Goal: Information Seeking & Learning: Check status

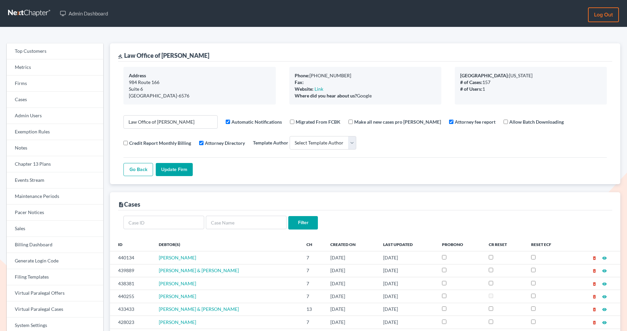
select select
click at [611, 8] on link "Log out" at bounding box center [603, 14] width 31 height 15
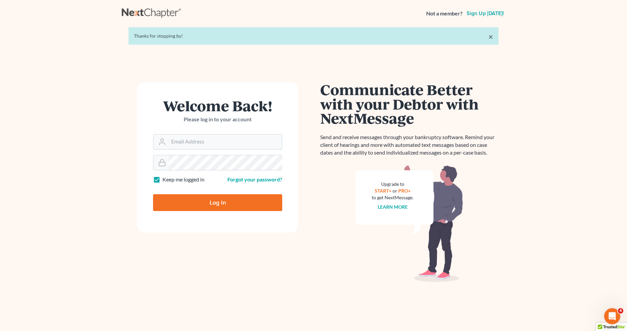
type input "[PERSON_NAME][EMAIL_ADDRESS][DOMAIN_NAME]"
click at [265, 198] on input "Log In" at bounding box center [217, 202] width 129 height 17
type input "Thinking..."
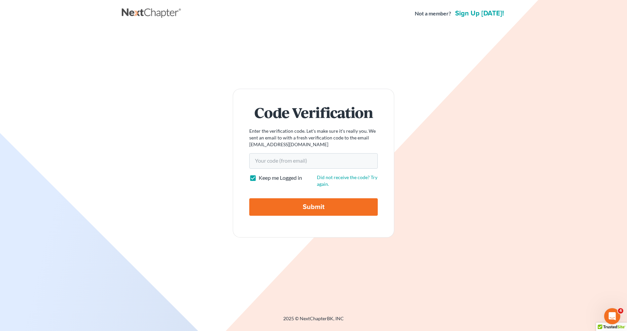
click at [343, 172] on form "Code Verification Enter the verification code. Let's make sure it's really you.…" at bounding box center [314, 163] width 162 height 149
click at [337, 167] on input "Your code(from email)" at bounding box center [313, 160] width 129 height 15
paste input "cb1124"
type input "cb1124"
click at [316, 209] on input "Submit" at bounding box center [313, 207] width 129 height 17
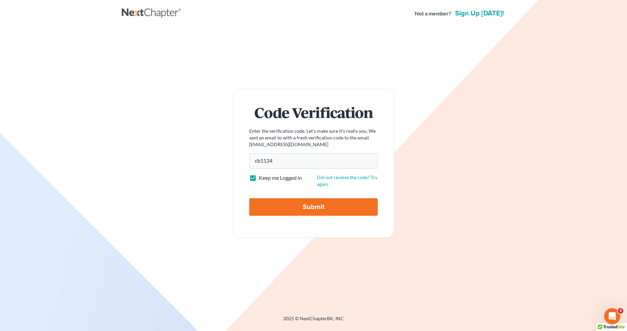
type input "Thinking..."
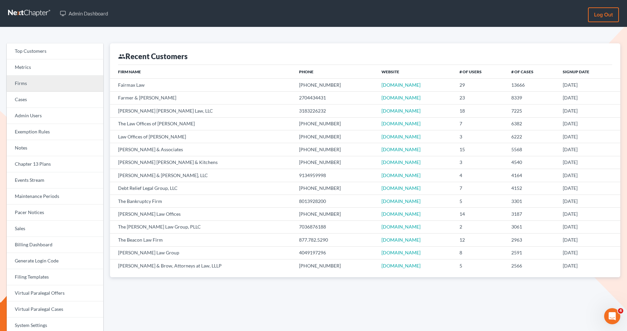
click at [25, 80] on link "Firms" at bounding box center [55, 84] width 97 height 16
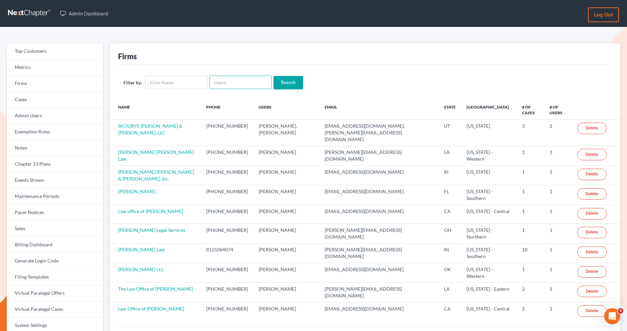
click at [219, 76] on input "text" at bounding box center [240, 82] width 63 height 13
paste input "marybeth@schroedermb-law.com"
type input "marybeth@schroedermb-law.com"
click at [289, 85] on input "Search" at bounding box center [289, 82] width 30 height 13
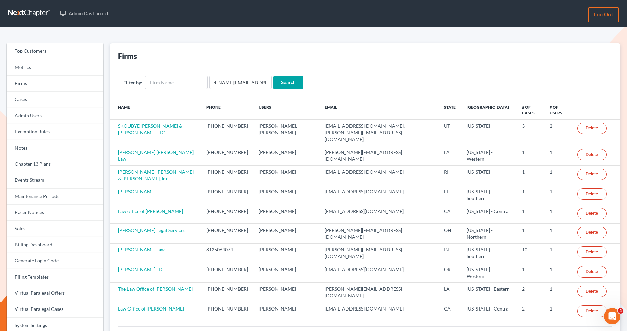
scroll to position [0, 0]
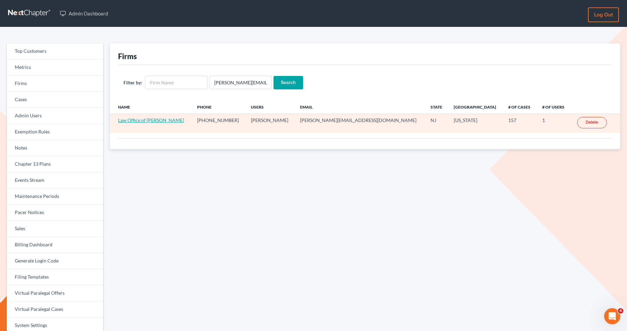
click at [163, 118] on link "Law Office of [PERSON_NAME]" at bounding box center [151, 120] width 66 height 6
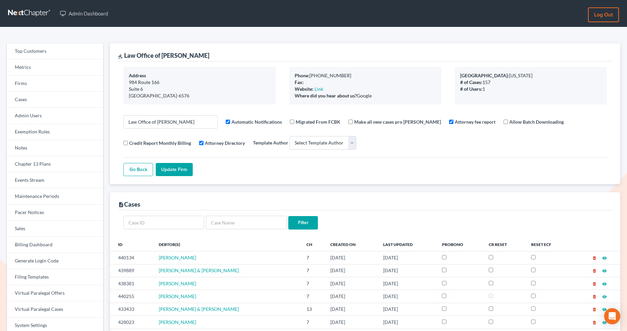
select select
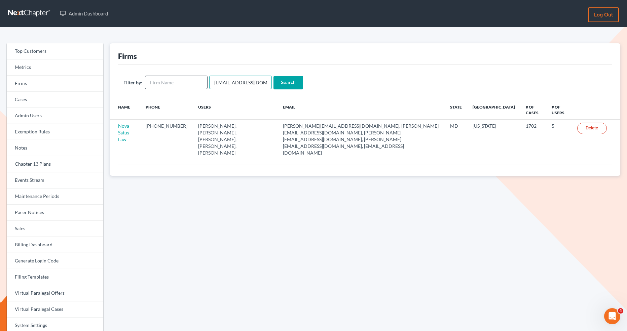
drag, startPoint x: 262, startPoint y: 85, endPoint x: 203, endPoint y: 84, distance: 59.2
click at [203, 84] on form "Filter by: [EMAIL_ADDRESS][DOMAIN_NAME] Search" at bounding box center [365, 83] width 484 height 14
paste input "christa03952"
type input "[EMAIL_ADDRESS][DOMAIN_NAME]"
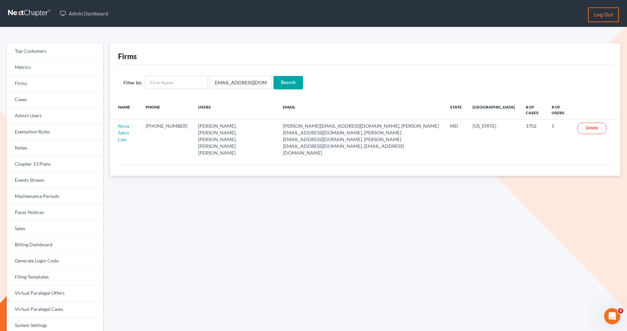
scroll to position [0, 0]
click at [290, 86] on input "Search" at bounding box center [289, 82] width 30 height 13
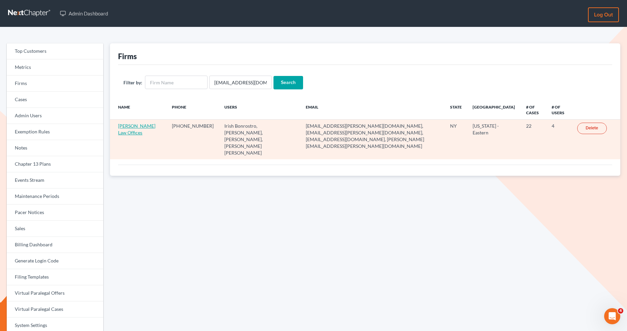
click at [138, 126] on link "[PERSON_NAME] Law Offices" at bounding box center [136, 129] width 37 height 12
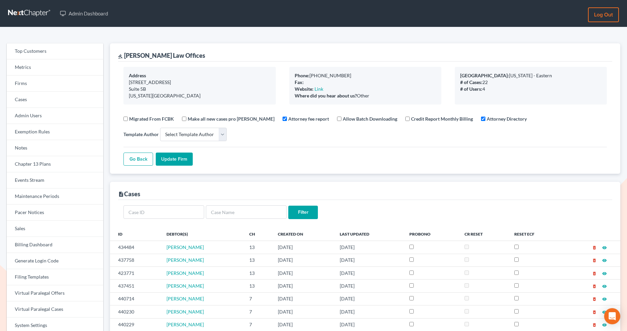
select select
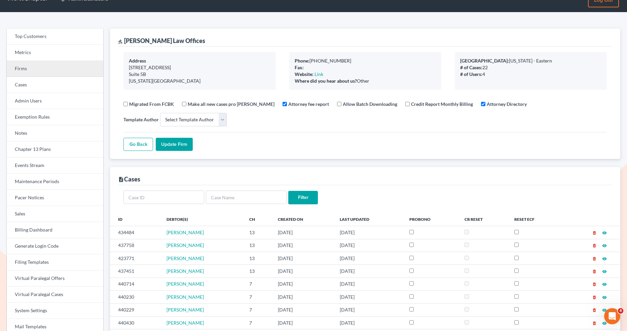
click at [52, 76] on link "Firms" at bounding box center [55, 69] width 97 height 16
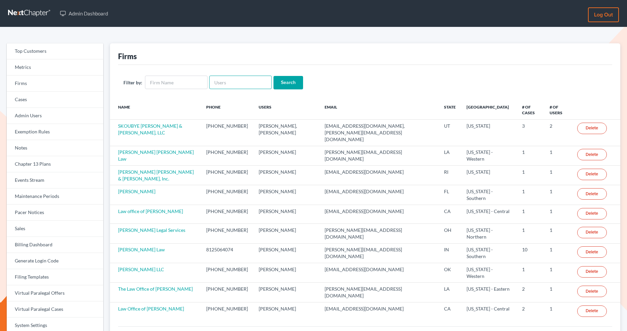
click at [235, 82] on input "text" at bounding box center [240, 82] width 63 height 13
paste input "[PERSON_NAME][EMAIL_ADDRESS][DOMAIN_NAME]"
type input "[PERSON_NAME][EMAIL_ADDRESS][DOMAIN_NAME]"
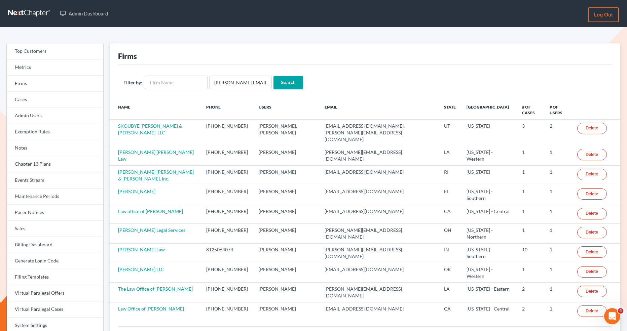
click at [284, 86] on input "Search" at bounding box center [289, 82] width 30 height 13
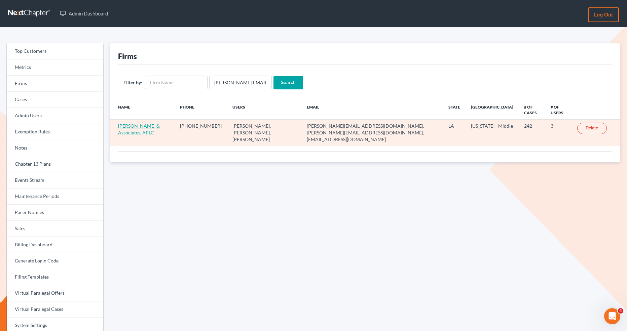
click at [146, 126] on link "Derren S. Johnson & Associates, APLC" at bounding box center [139, 129] width 42 height 12
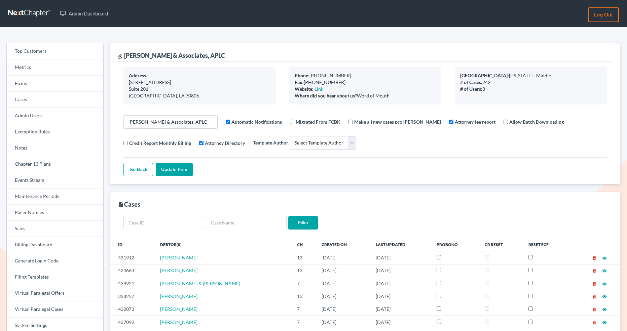
select select
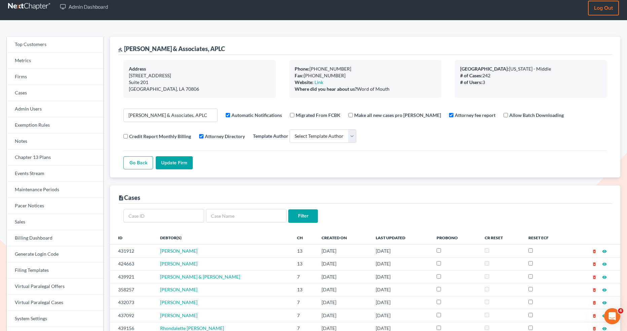
scroll to position [7, 0]
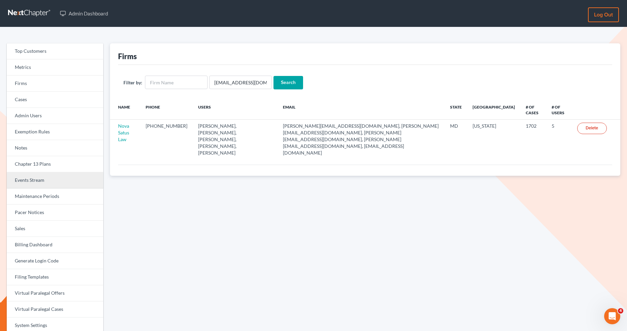
click at [45, 181] on link "Events Stream" at bounding box center [55, 181] width 97 height 16
click at [65, 186] on link "Events Stream" at bounding box center [55, 181] width 97 height 16
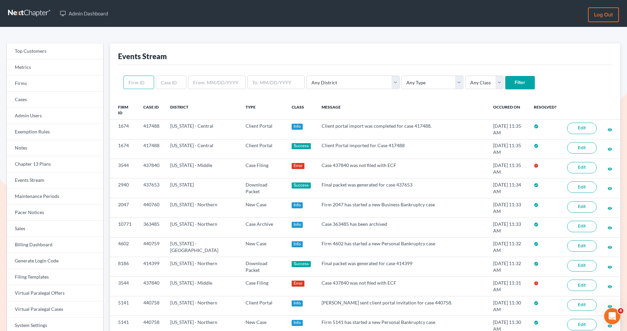
click at [143, 84] on input "text" at bounding box center [138, 82] width 31 height 13
paste input "5283"
type input "5283"
click at [505, 80] on input "Filter" at bounding box center [520, 82] width 30 height 13
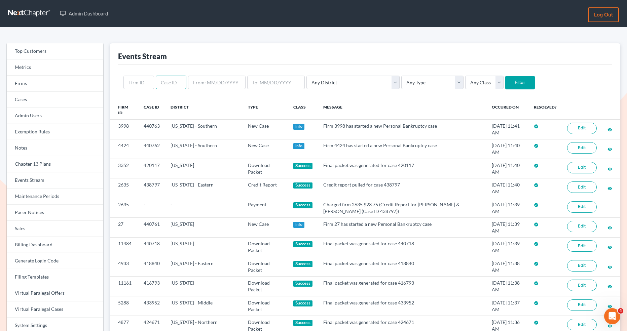
click at [162, 86] on input "text" at bounding box center [171, 82] width 31 height 13
paste input "[PERSON_NAME][EMAIL_ADDRESS][DOMAIN_NAME]"
type input "[PERSON_NAME][EMAIL_ADDRESS][DOMAIN_NAME]"
click at [139, 82] on input "text" at bounding box center [138, 82] width 31 height 13
paste input "5283"
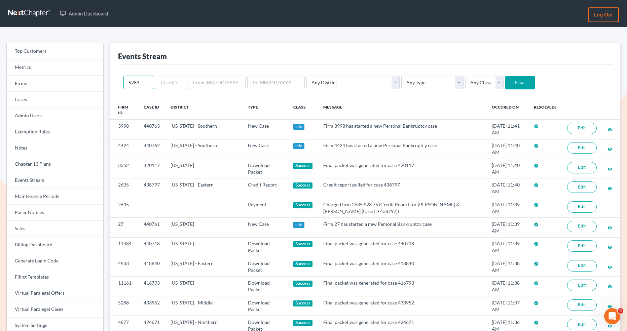
type input "5283"
click at [505, 81] on input "Filter" at bounding box center [520, 82] width 30 height 13
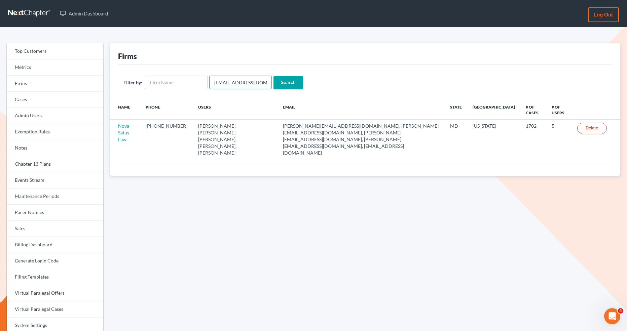
click at [215, 83] on input "[EMAIL_ADDRESS][DOMAIN_NAME]" at bounding box center [240, 82] width 63 height 13
click at [213, 82] on input "[EMAIL_ADDRESS][DOMAIN_NAME]" at bounding box center [240, 82] width 63 height 13
drag, startPoint x: 213, startPoint y: 82, endPoint x: 273, endPoint y: 82, distance: 60.6
click at [273, 82] on form "Filter by: emabuena@gmail.com Search" at bounding box center [365, 83] width 484 height 14
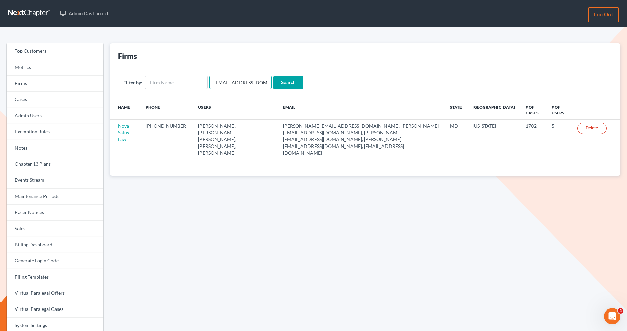
paste input "brittney@derrensjohnson"
type input "[PERSON_NAME][EMAIL_ADDRESS][DOMAIN_NAME]"
click at [294, 77] on input "Search" at bounding box center [289, 82] width 30 height 13
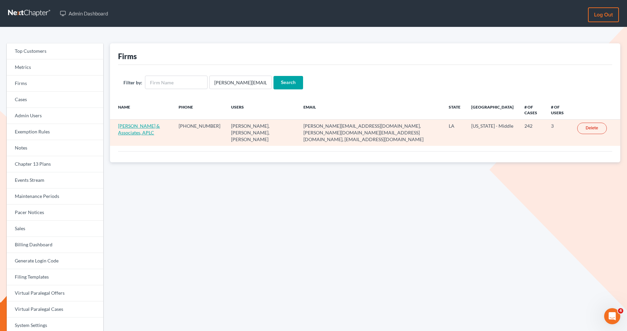
click at [133, 132] on link "[PERSON_NAME] & Associates, APLC" at bounding box center [139, 129] width 42 height 12
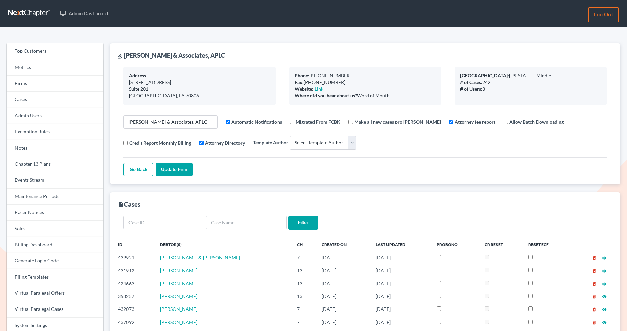
select select
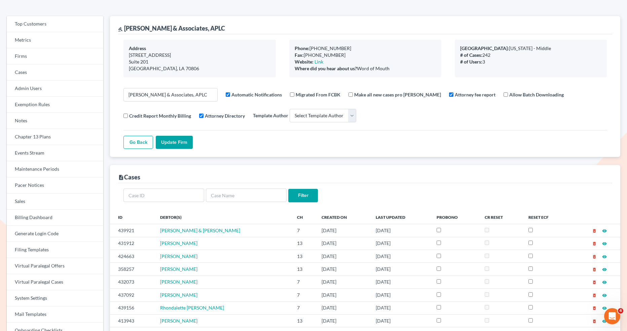
scroll to position [28, 0]
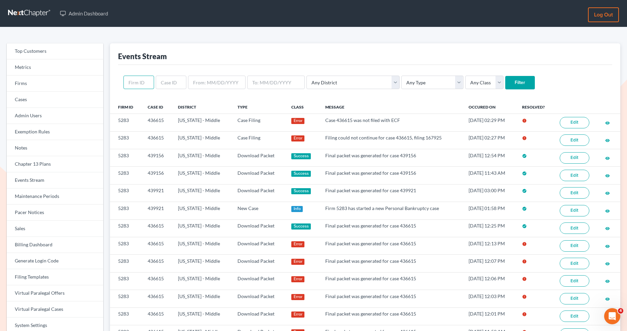
click at [147, 86] on input "text" at bounding box center [138, 82] width 31 height 13
paste input "5283"
type input "5283"
click at [505, 82] on input "Filter" at bounding box center [520, 82] width 30 height 13
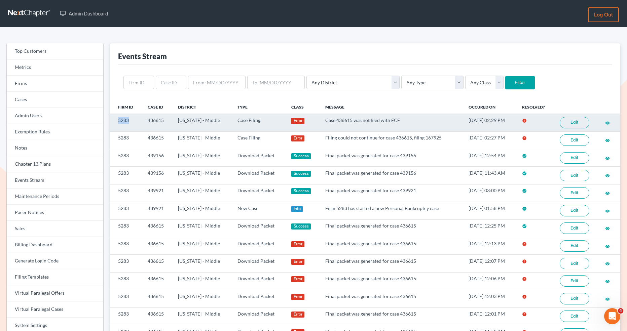
drag, startPoint x: 129, startPoint y: 119, endPoint x: 111, endPoint y: 119, distance: 18.2
click at [111, 119] on td "5283" at bounding box center [126, 122] width 32 height 17
copy td "5283"
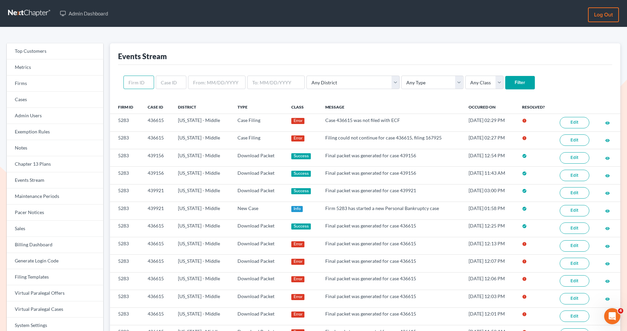
click at [137, 84] on input "text" at bounding box center [138, 82] width 31 height 13
paste input "5283"
type input "5283"
click at [505, 80] on input "Filter" at bounding box center [520, 82] width 30 height 13
